Goal: Task Accomplishment & Management: Use online tool/utility

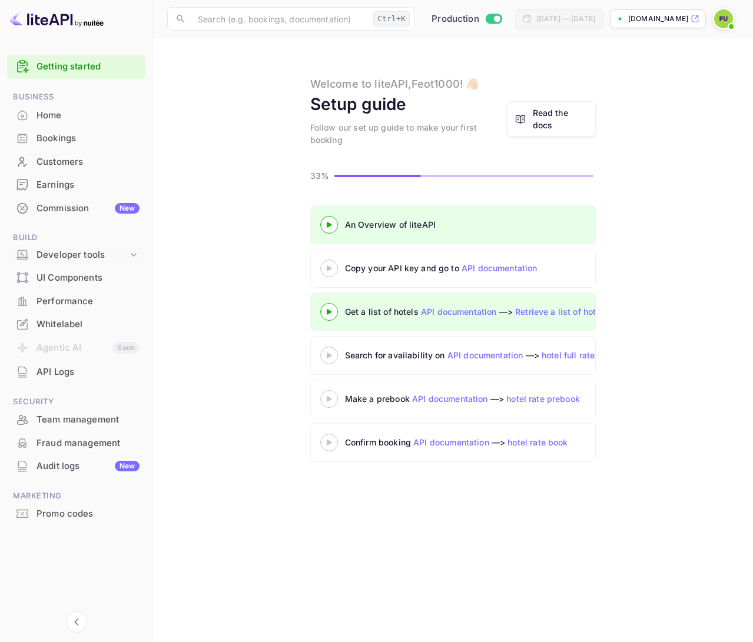
click at [105, 256] on div "Developer tools" at bounding box center [82, 255] width 91 height 14
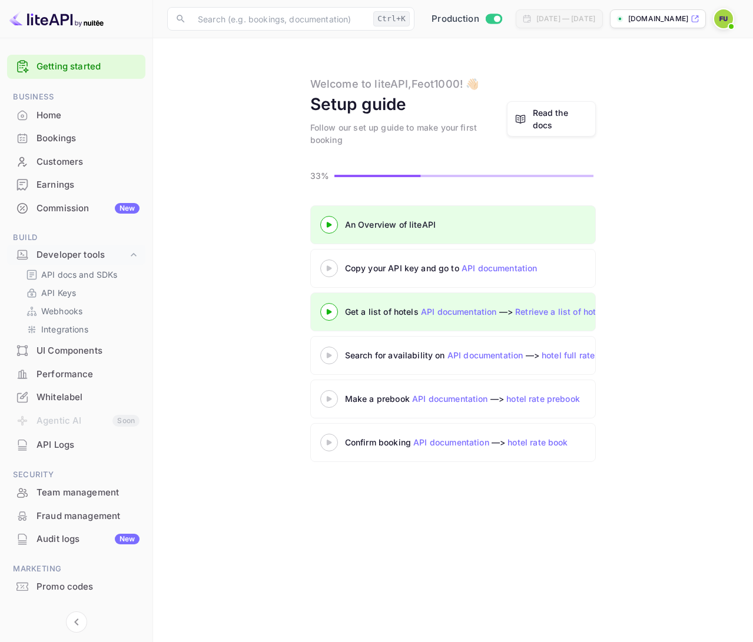
click at [68, 446] on div "API Logs" at bounding box center [88, 446] width 103 height 14
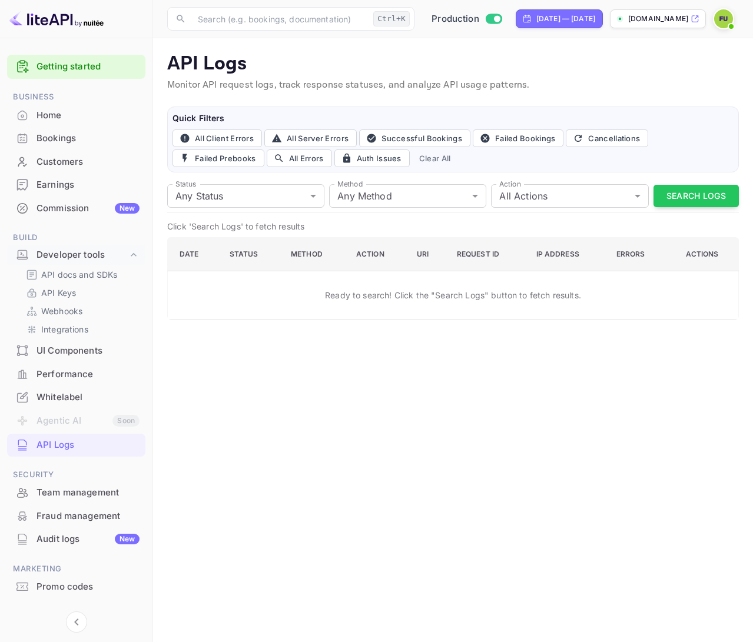
drag, startPoint x: 687, startPoint y: 198, endPoint x: 681, endPoint y: 197, distance: 6.5
click at [688, 198] on button "Search Logs" at bounding box center [696, 196] width 85 height 23
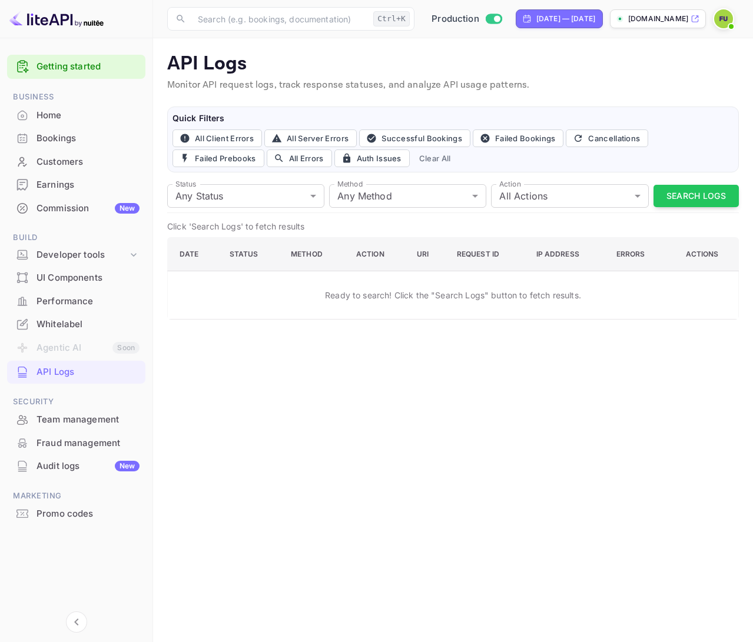
click at [648, 195] on div "Status Any Status all Status Method Any Method all Method Action All Actions al…" at bounding box center [453, 197] width 572 height 34
click at [687, 200] on button "Search Logs" at bounding box center [696, 196] width 85 height 23
